Goal: Transaction & Acquisition: Obtain resource

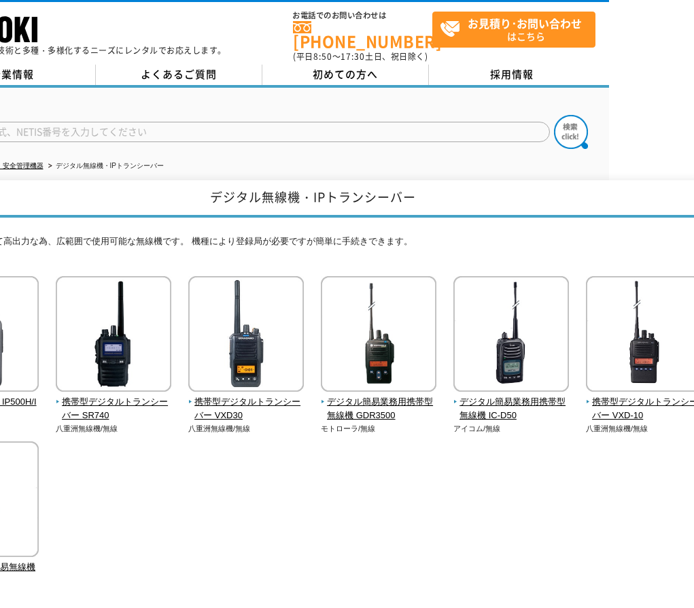
scroll to position [0, 101]
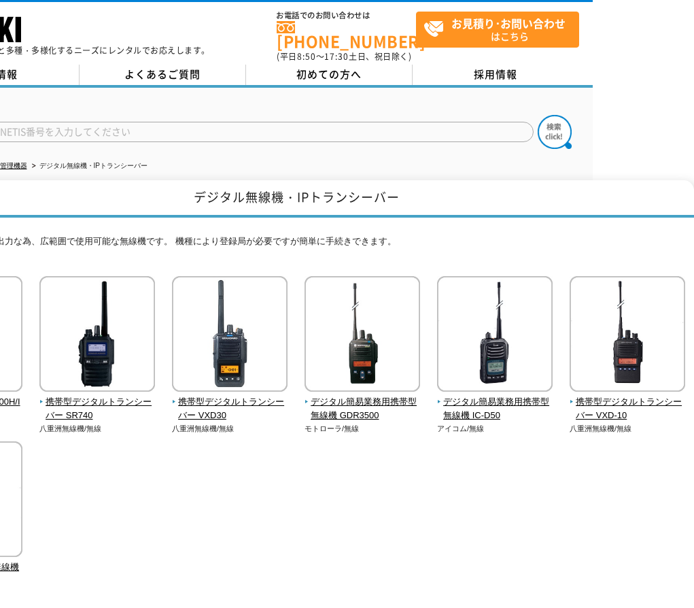
drag, startPoint x: 281, startPoint y: 512, endPoint x: 315, endPoint y: 513, distance: 34.0
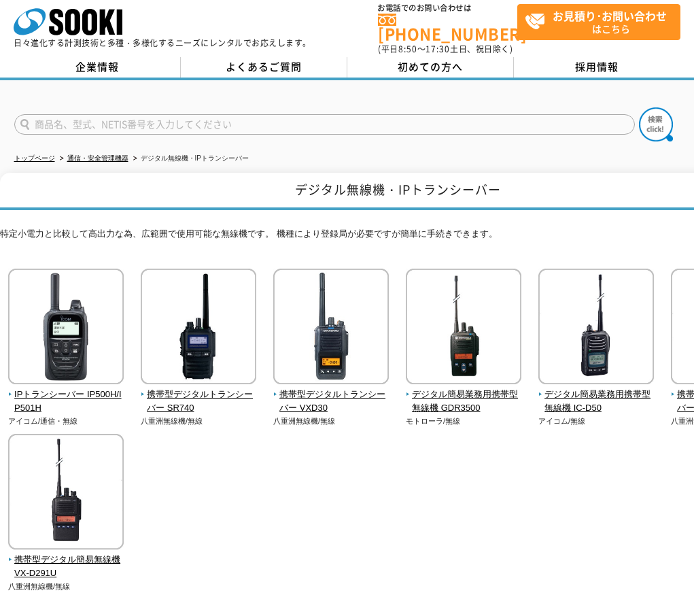
scroll to position [14, 0]
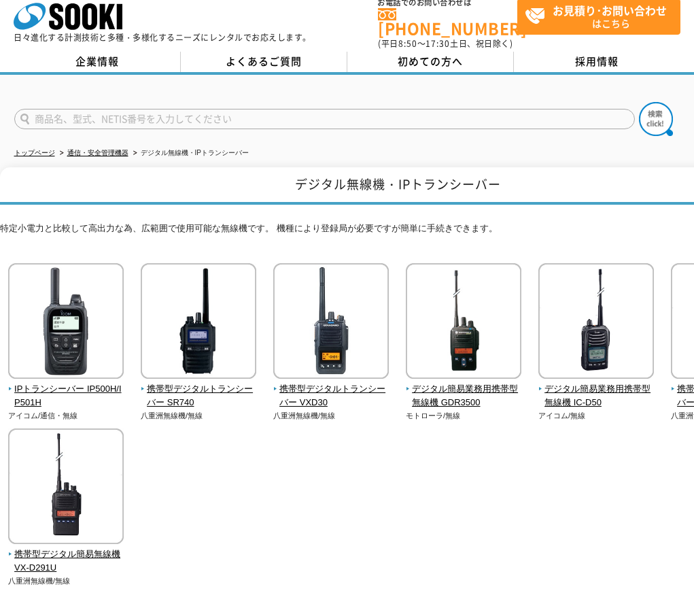
drag, startPoint x: 462, startPoint y: 491, endPoint x: 180, endPoint y: 511, distance: 282.2
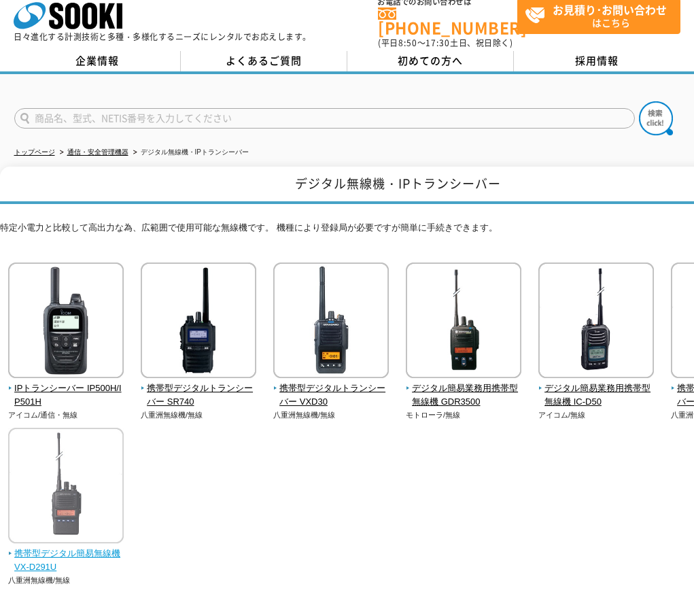
click at [75, 547] on span "携帯型デジタル簡易無線機 VX-D291U" at bounding box center [66, 561] width 116 height 29
click at [73, 547] on span "携帯型デジタル簡易無線機 VX-D291U" at bounding box center [66, 561] width 116 height 29
click at [31, 553] on span "携帯型デジタル簡易無線機 VX-D291U" at bounding box center [66, 561] width 116 height 29
click at [44, 556] on span "携帯型デジタル簡易無線機 VX-D291U" at bounding box center [66, 561] width 116 height 29
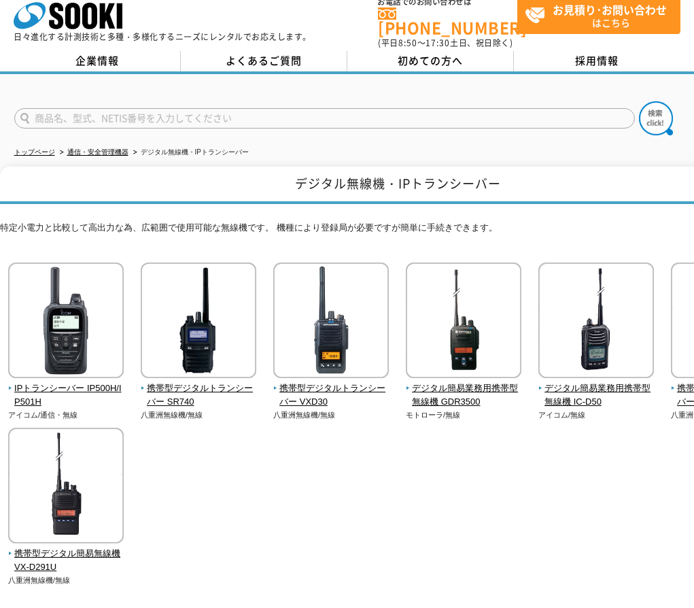
scroll to position [160, 0]
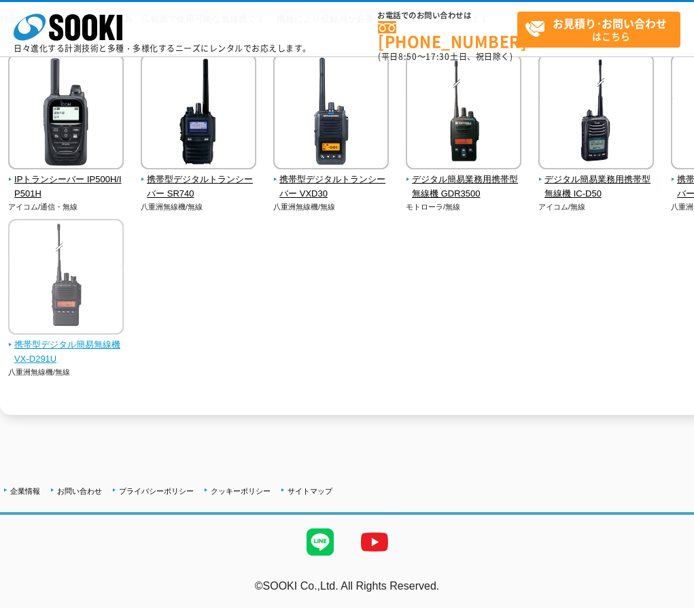
click at [60, 337] on img at bounding box center [66, 278] width 116 height 119
click at [61, 341] on span "携帯型デジタル簡易無線機 VX-D291U" at bounding box center [66, 352] width 116 height 29
click at [62, 343] on span "携帯型デジタル簡易無線機 VX-D291U" at bounding box center [66, 352] width 116 height 29
click at [87, 260] on img at bounding box center [66, 278] width 116 height 119
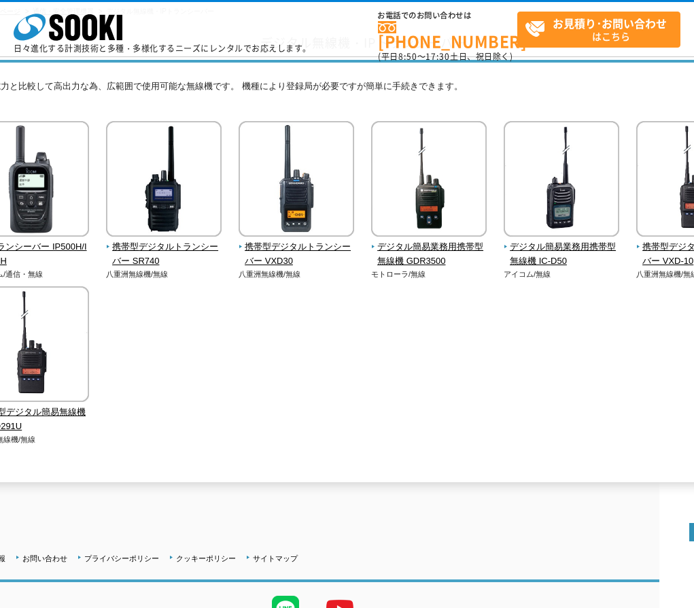
scroll to position [92, 0]
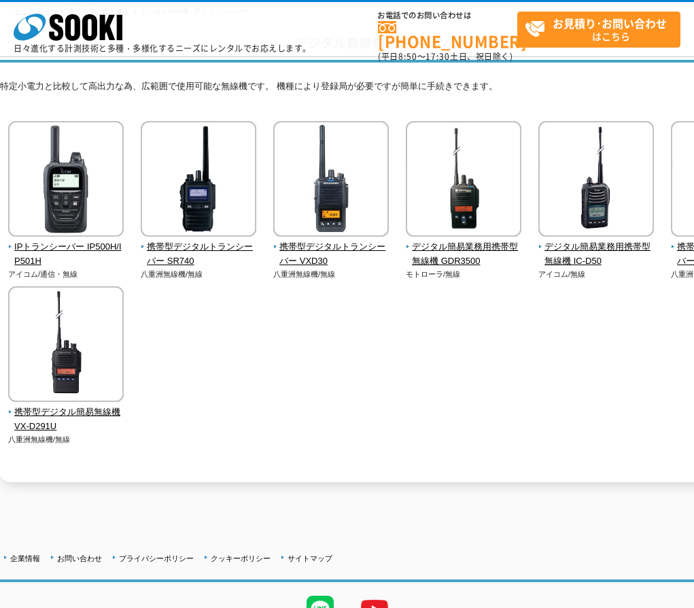
drag, startPoint x: 328, startPoint y: 375, endPoint x: 245, endPoint y: 379, distance: 83.1
